Goal: Information Seeking & Learning: Learn about a topic

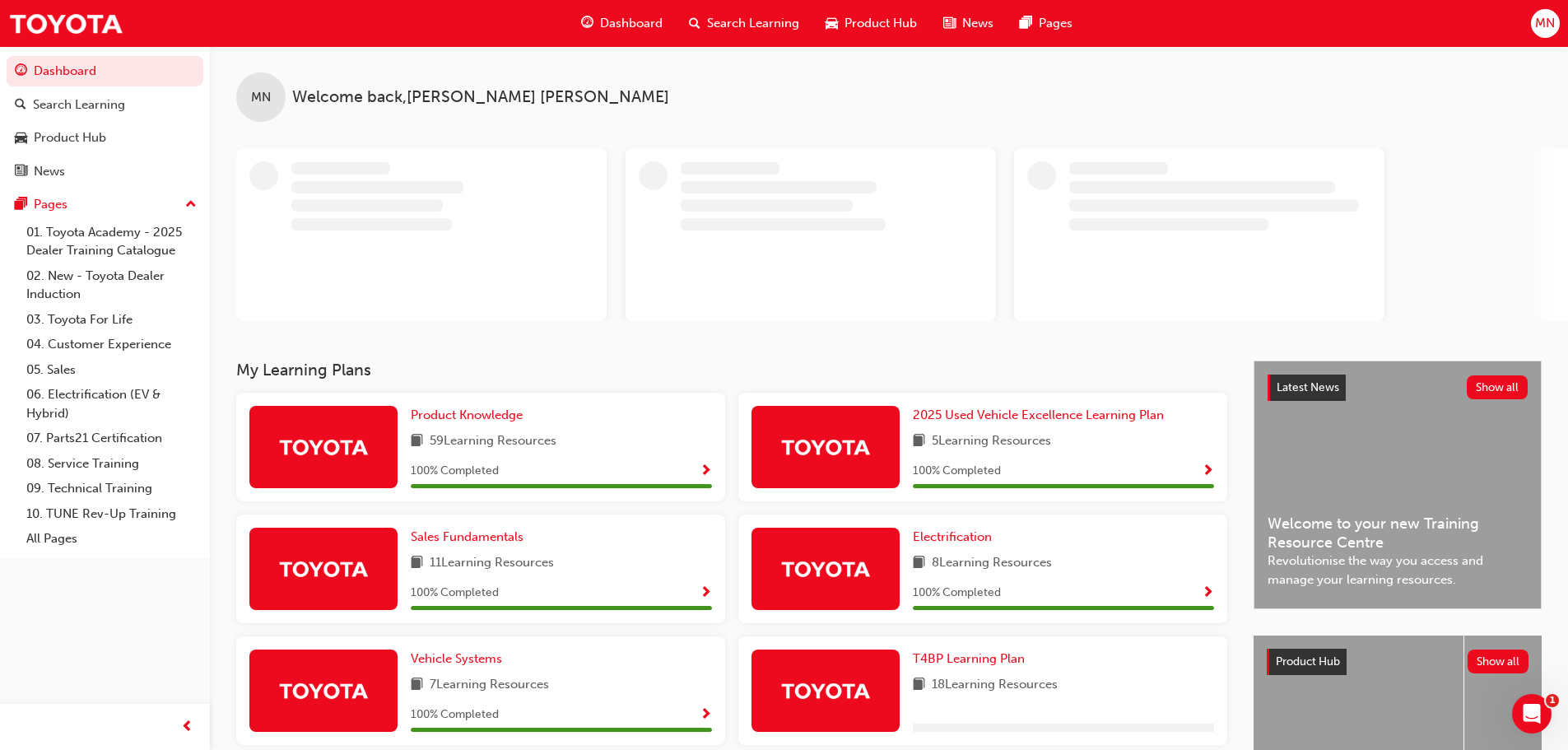
click at [772, 22] on span "Search Learning" at bounding box center [752, 23] width 92 height 19
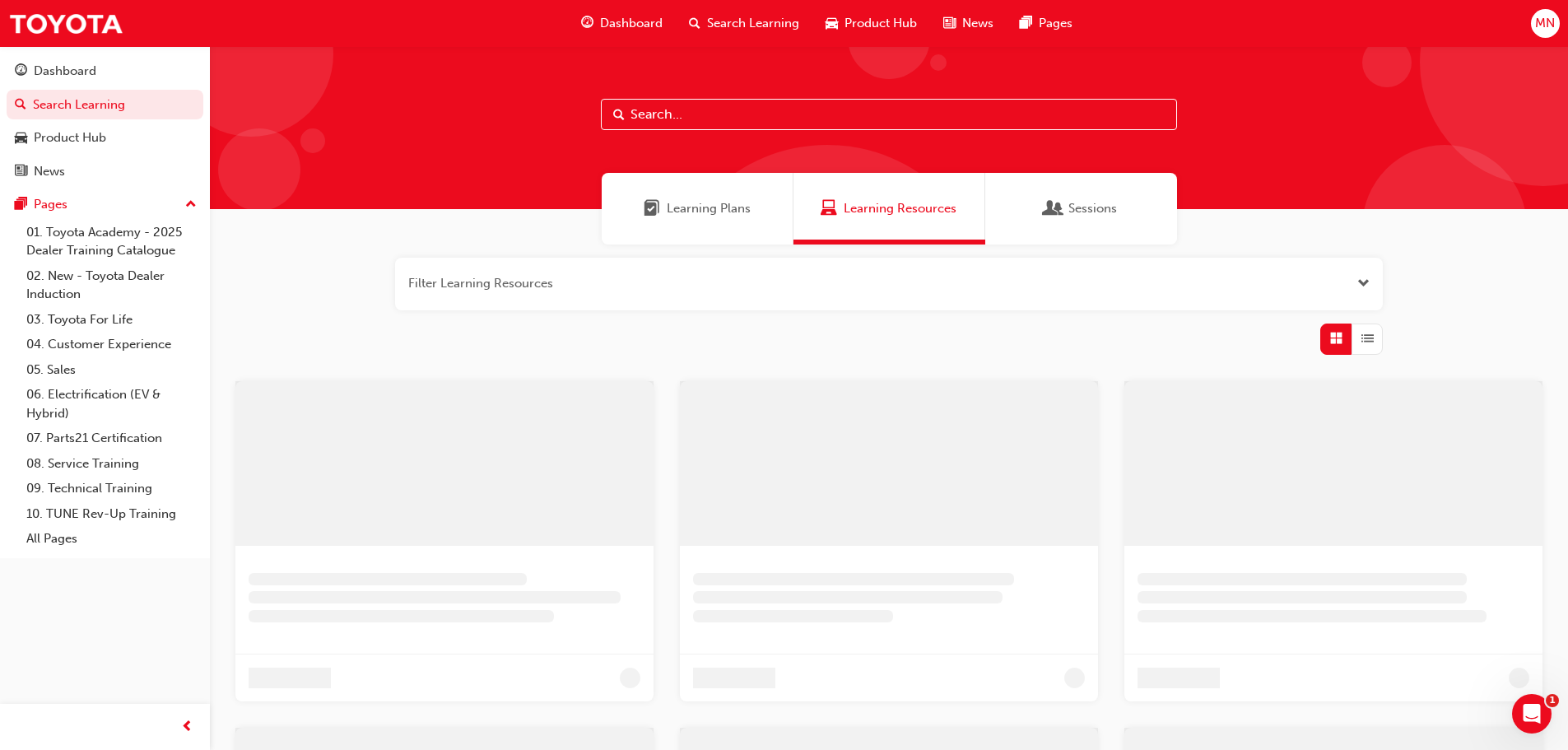
click at [749, 110] on input "text" at bounding box center [889, 115] width 576 height 32
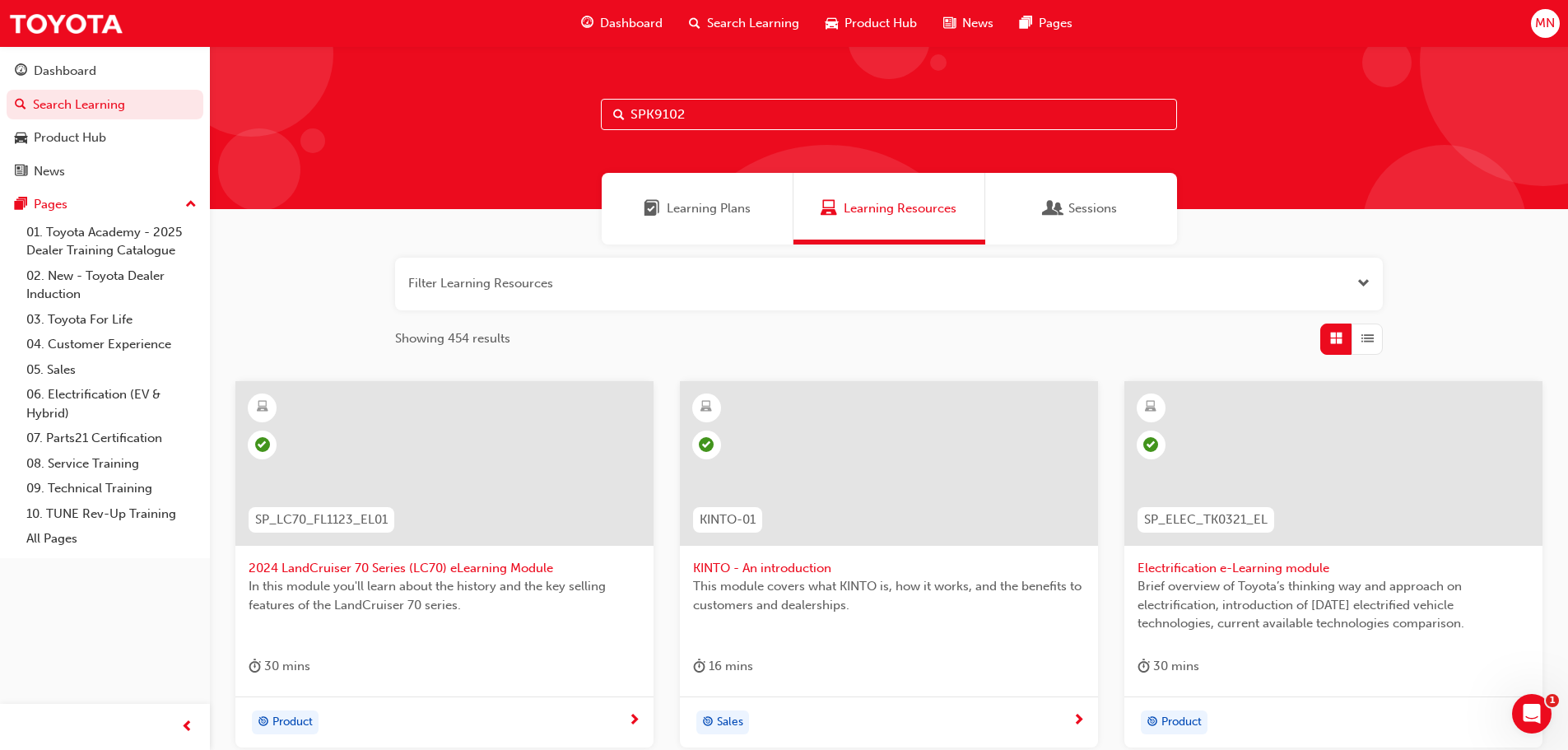
type input "SPK9102"
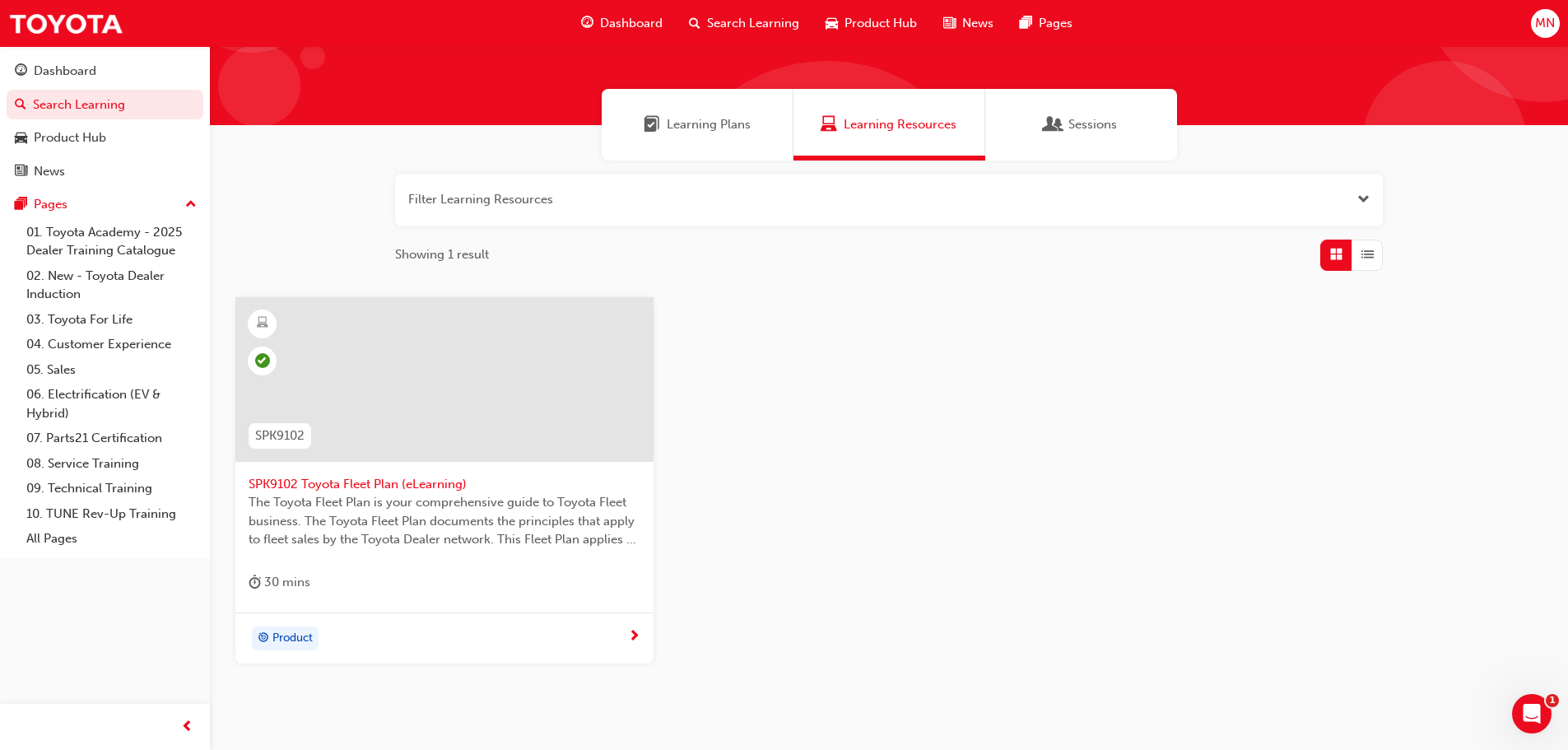
scroll to position [157, 0]
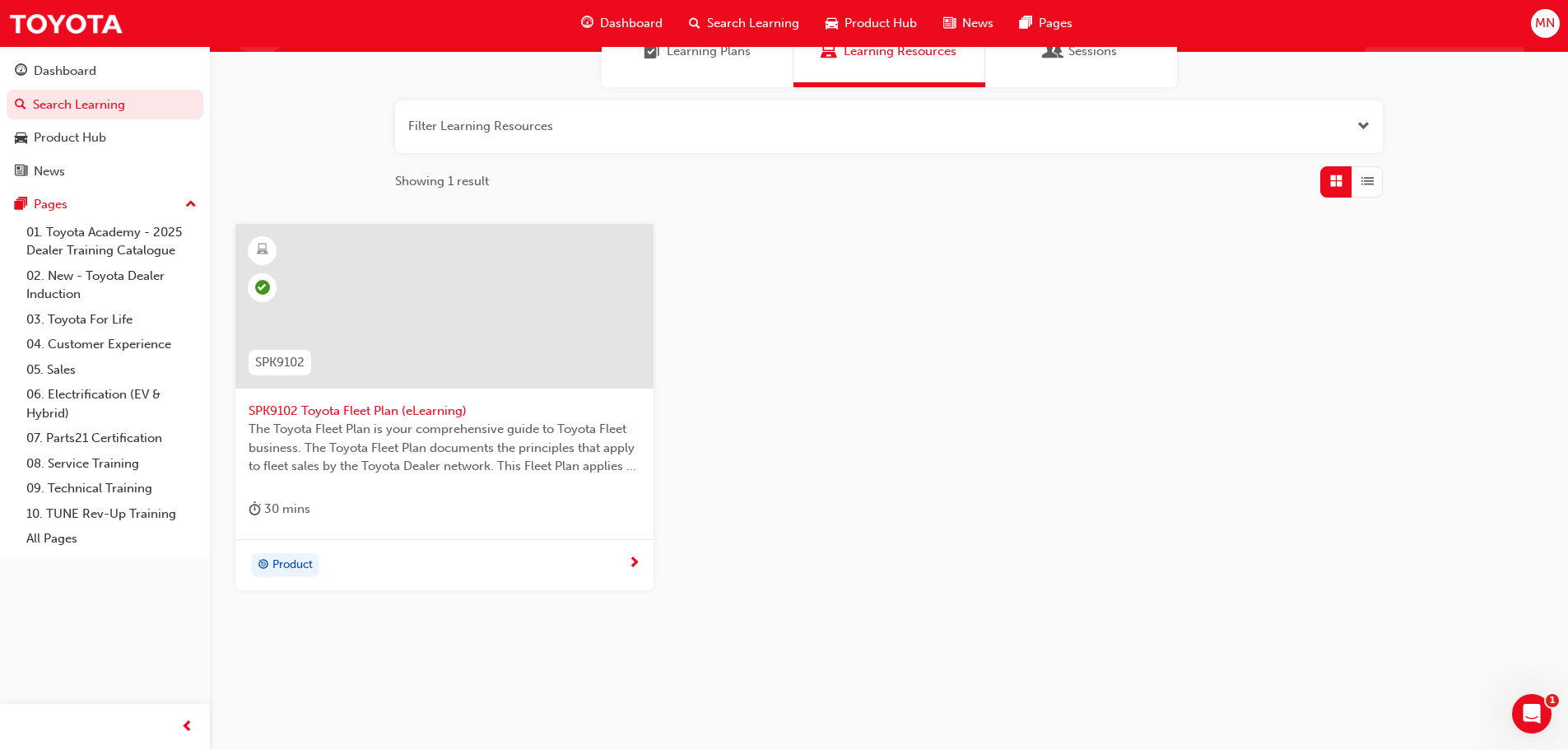
click at [382, 429] on span "The Toyota Fleet Plan is your comprehensive guide to Toyota Fleet business. The…" at bounding box center [444, 447] width 392 height 56
